Goal: Information Seeking & Learning: Learn about a topic

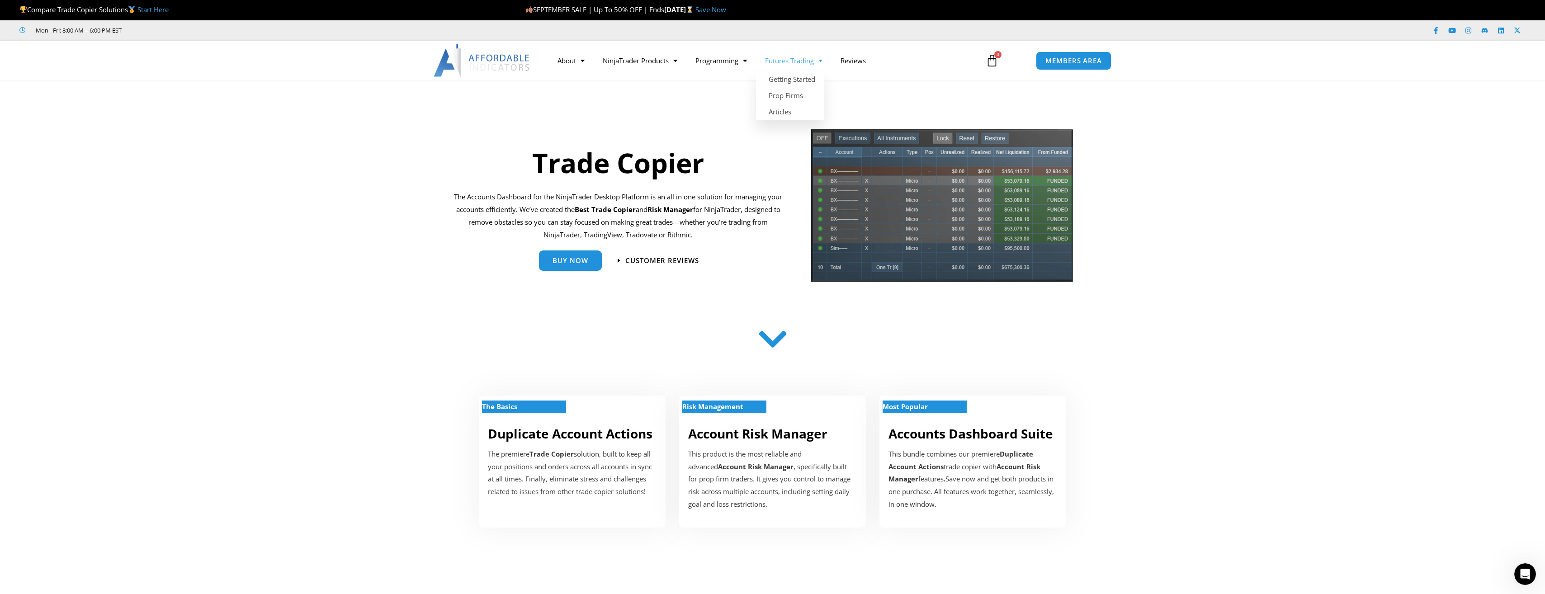
click at [1232, 228] on section "Trade Copier The Accounts Dashboard for the NinjaTrader Desktop Platform is an …" at bounding box center [772, 208] width 1545 height 170
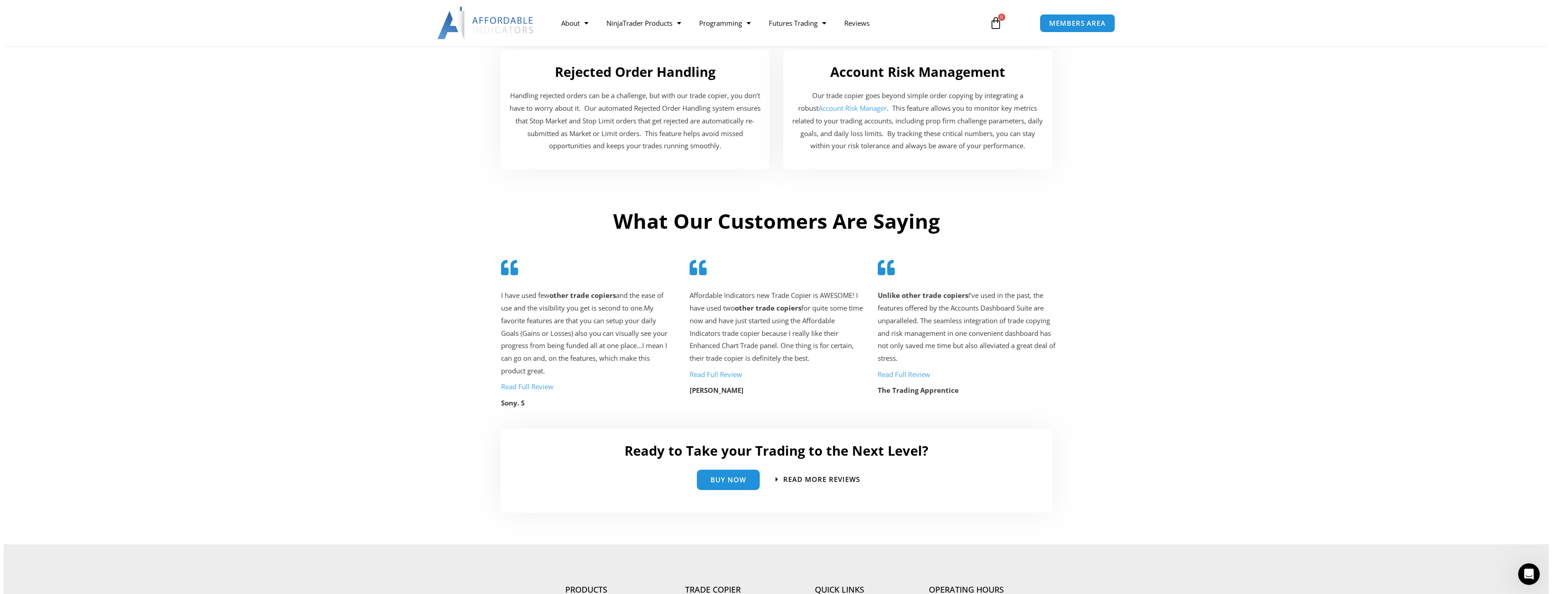
scroll to position [1764, 0]
